Goal: Task Accomplishment & Management: Complete application form

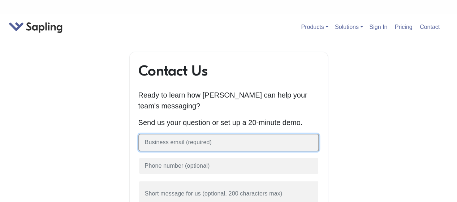
click at [180, 147] on input "text" at bounding box center [228, 143] width 181 height 18
type input "qa7800819@gmail.com"
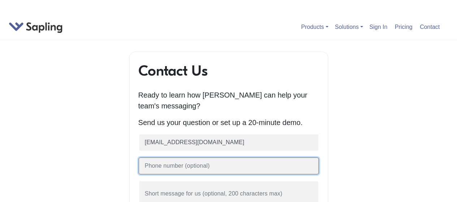
click at [177, 172] on input "text" at bounding box center [228, 166] width 181 height 18
type input "03006629433"
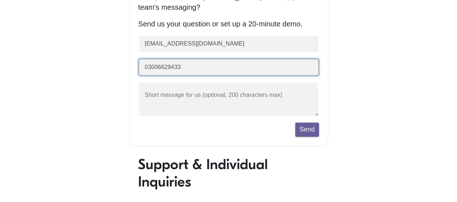
scroll to position [108, 0]
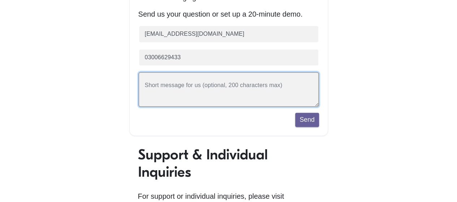
click at [192, 81] on textarea at bounding box center [228, 89] width 181 height 35
paste textarea "Partnership Opportunity: Need a post on"
click at [262, 87] on textarea "Partnership Opportunity: Need a post on" at bounding box center [228, 89] width 181 height 35
paste textarea "[URL]"
type textarea "Partnership Opportunity: Need a post on ([URL])"
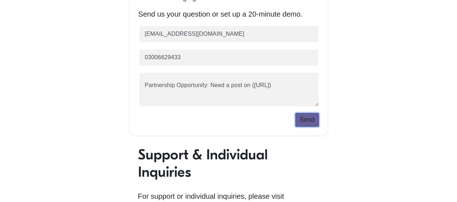
click at [309, 118] on button "Send" at bounding box center [306, 120] width 23 height 14
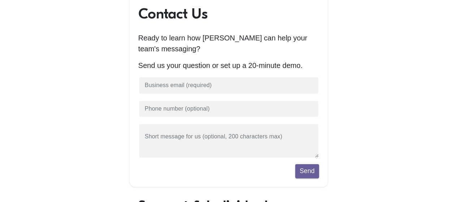
scroll to position [72, 0]
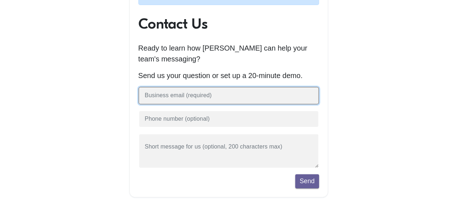
click at [204, 94] on input "text" at bounding box center [228, 96] width 181 height 18
type input "[EMAIL_ADDRESS][DOMAIN_NAME]"
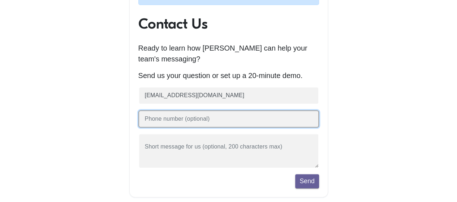
click at [202, 122] on input "text" at bounding box center [228, 119] width 181 height 18
type input "03006629433"
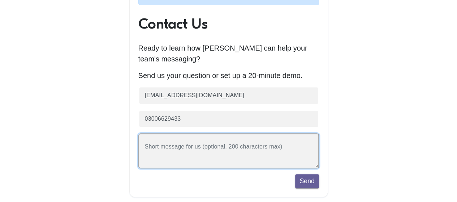
click at [191, 148] on textarea at bounding box center [228, 150] width 181 height 35
paste textarea "Partnership Opportunity: Need a post on"
click at [254, 149] on textarea "Partnership Opportunity: Need a post on" at bounding box center [228, 150] width 181 height 35
paste textarea "[URL]"
type textarea "Partnership Opportunity: Need a post on ([URL])"
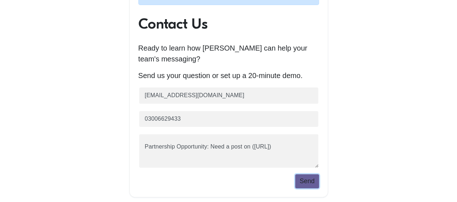
click at [316, 185] on button "Send" at bounding box center [306, 181] width 23 height 14
